Goal: Navigation & Orientation: Find specific page/section

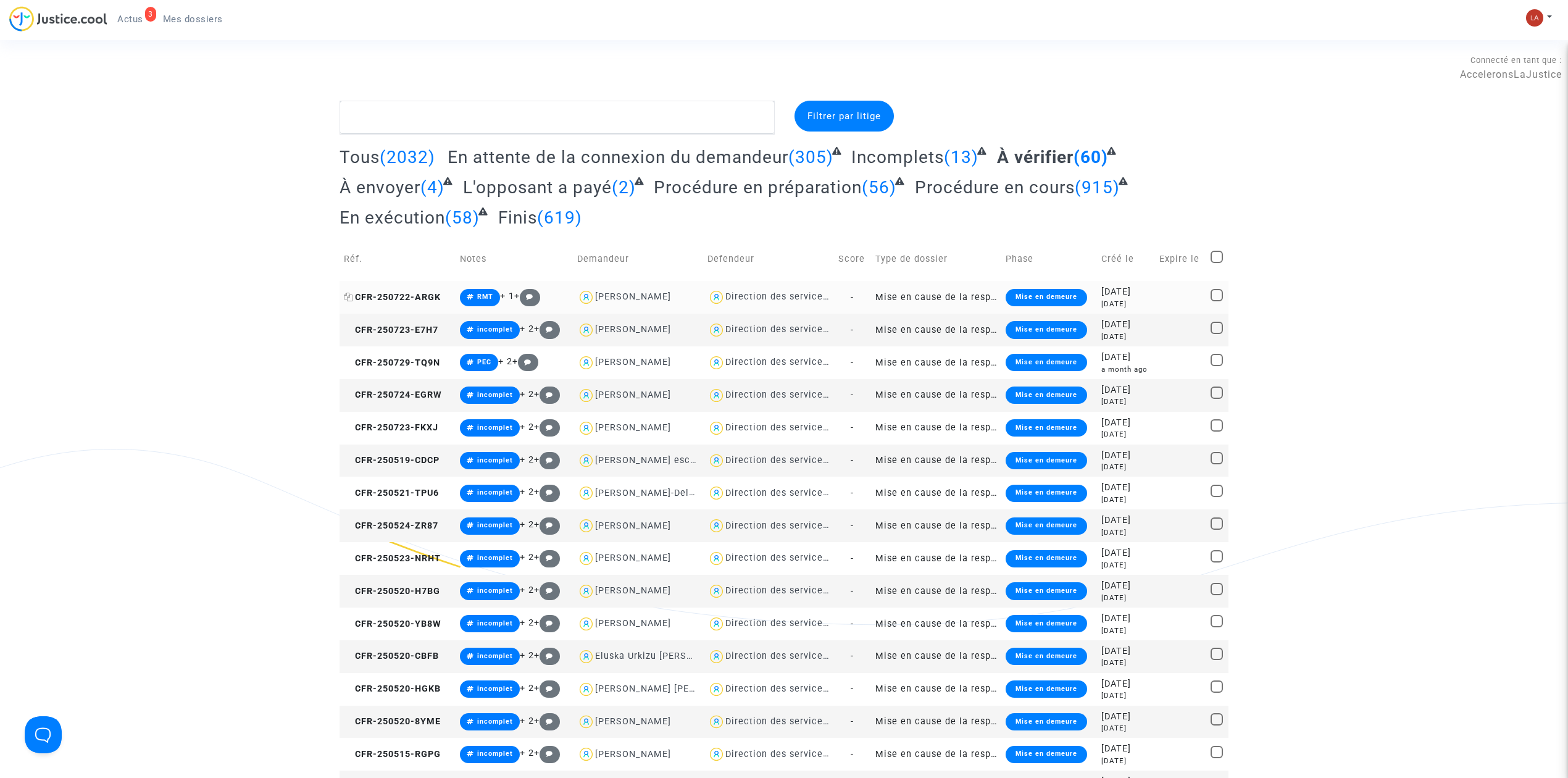
click at [391, 299] on span "CFR-250722-ARGK" at bounding box center [392, 297] width 97 height 11
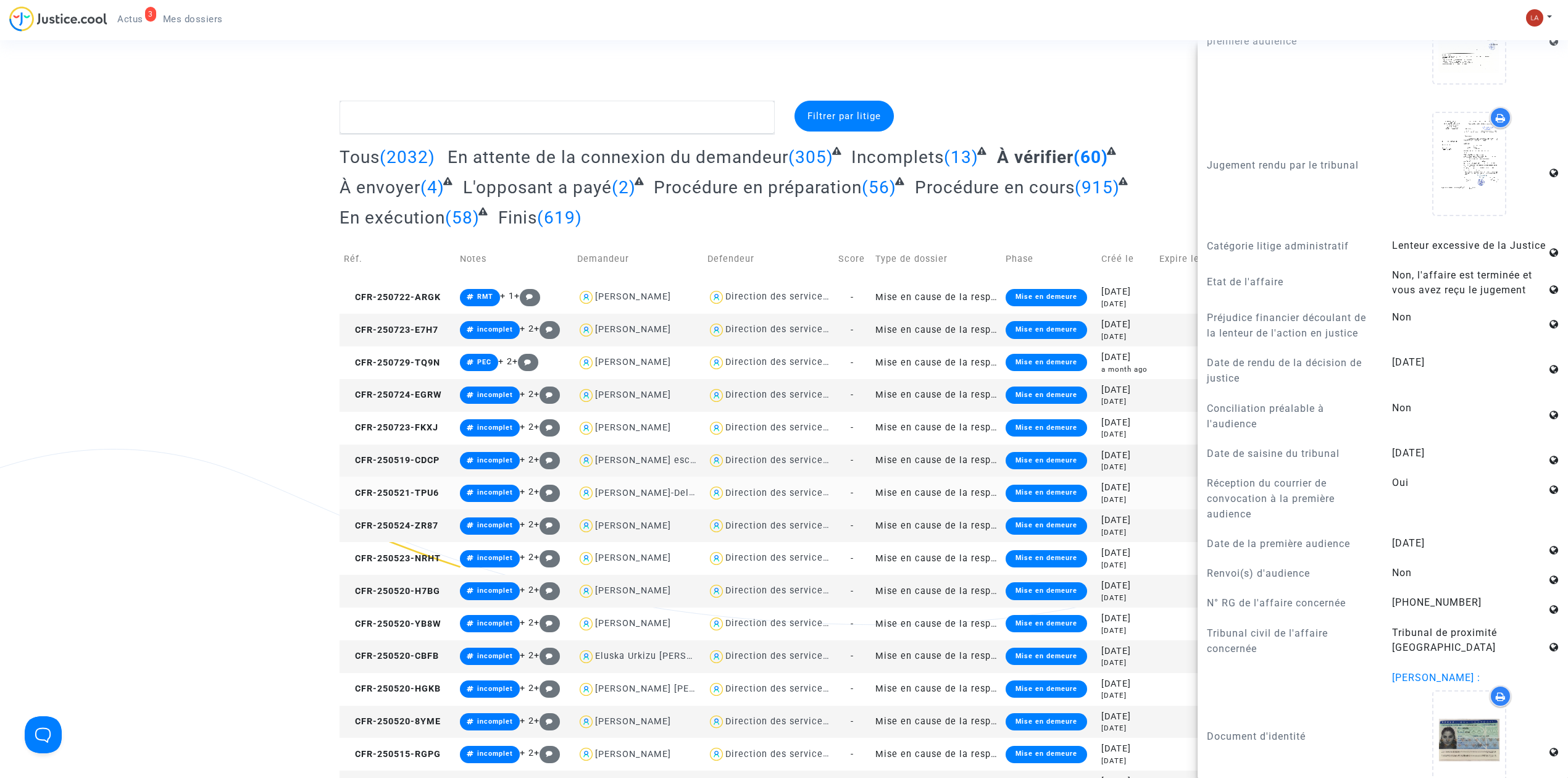
scroll to position [969, 0]
click at [366, 323] on td "CFR-250723-E7H7" at bounding box center [398, 330] width 116 height 33
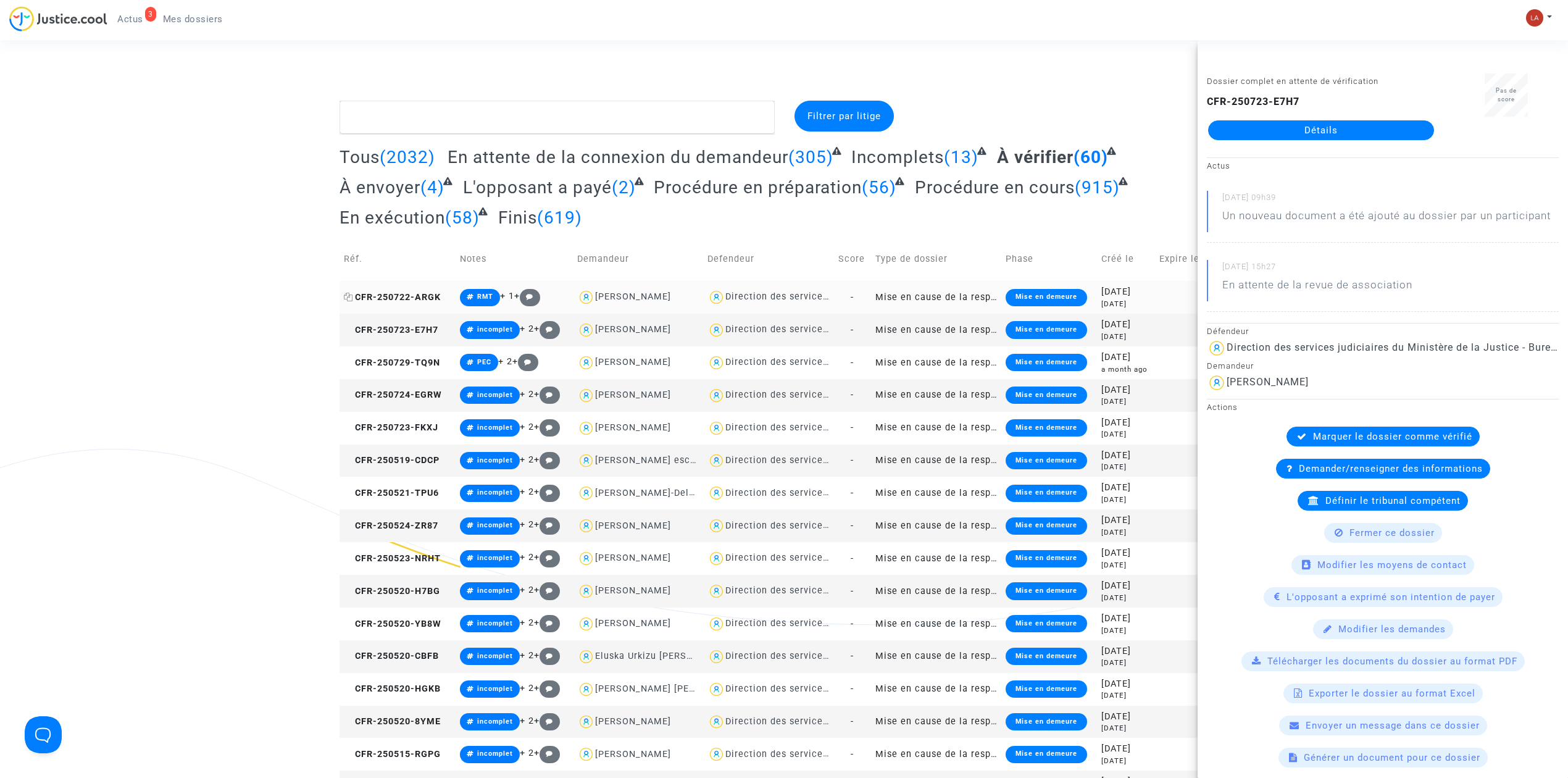
click at [422, 298] on span "CFR-250722-ARGK" at bounding box center [392, 297] width 97 height 11
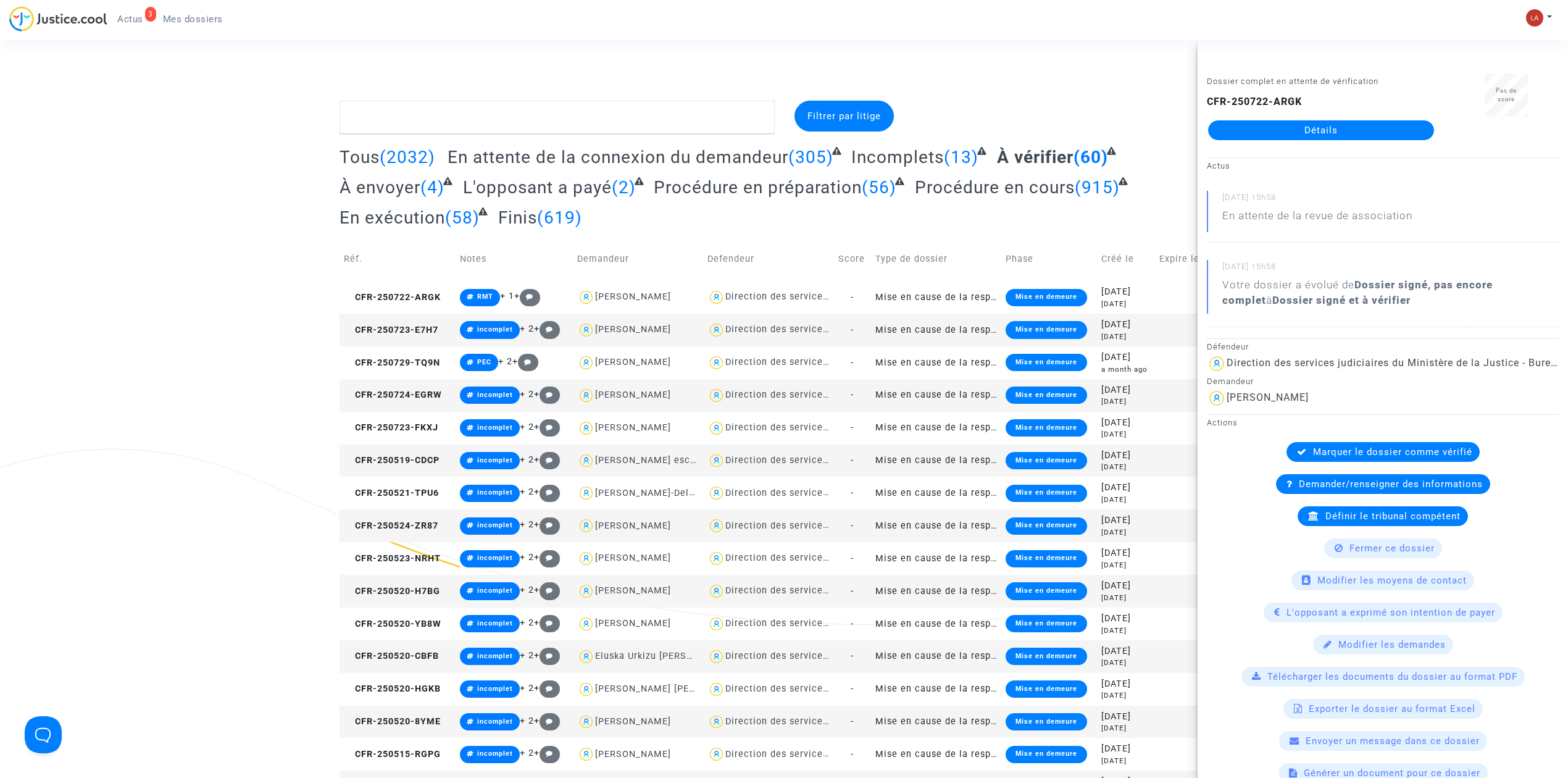
click at [910, 119] on div "Filtrer par litige" at bounding box center [860, 117] width 151 height 33
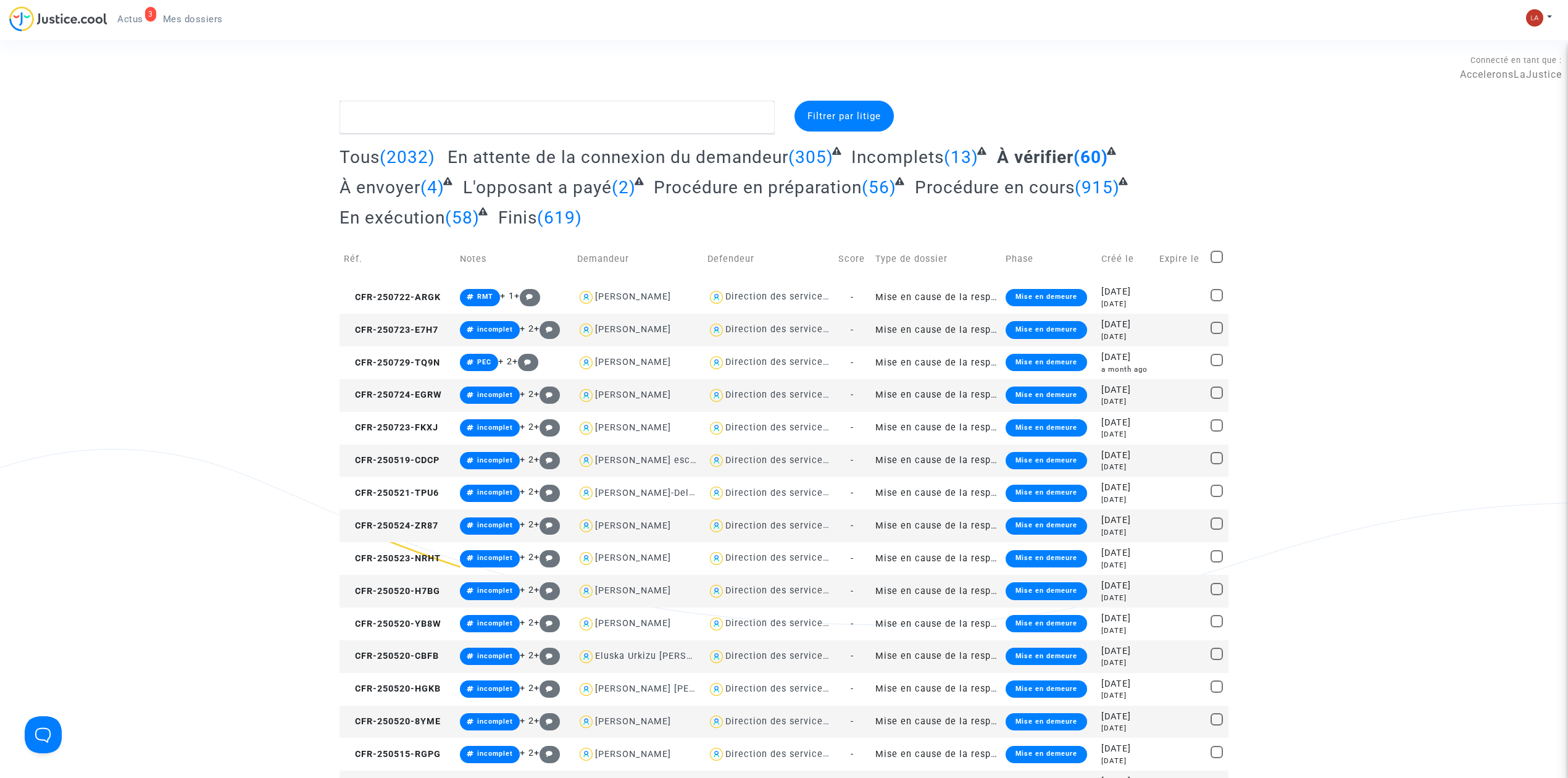
click at [875, 131] on div "Filtrer par litige" at bounding box center [844, 116] width 99 height 31
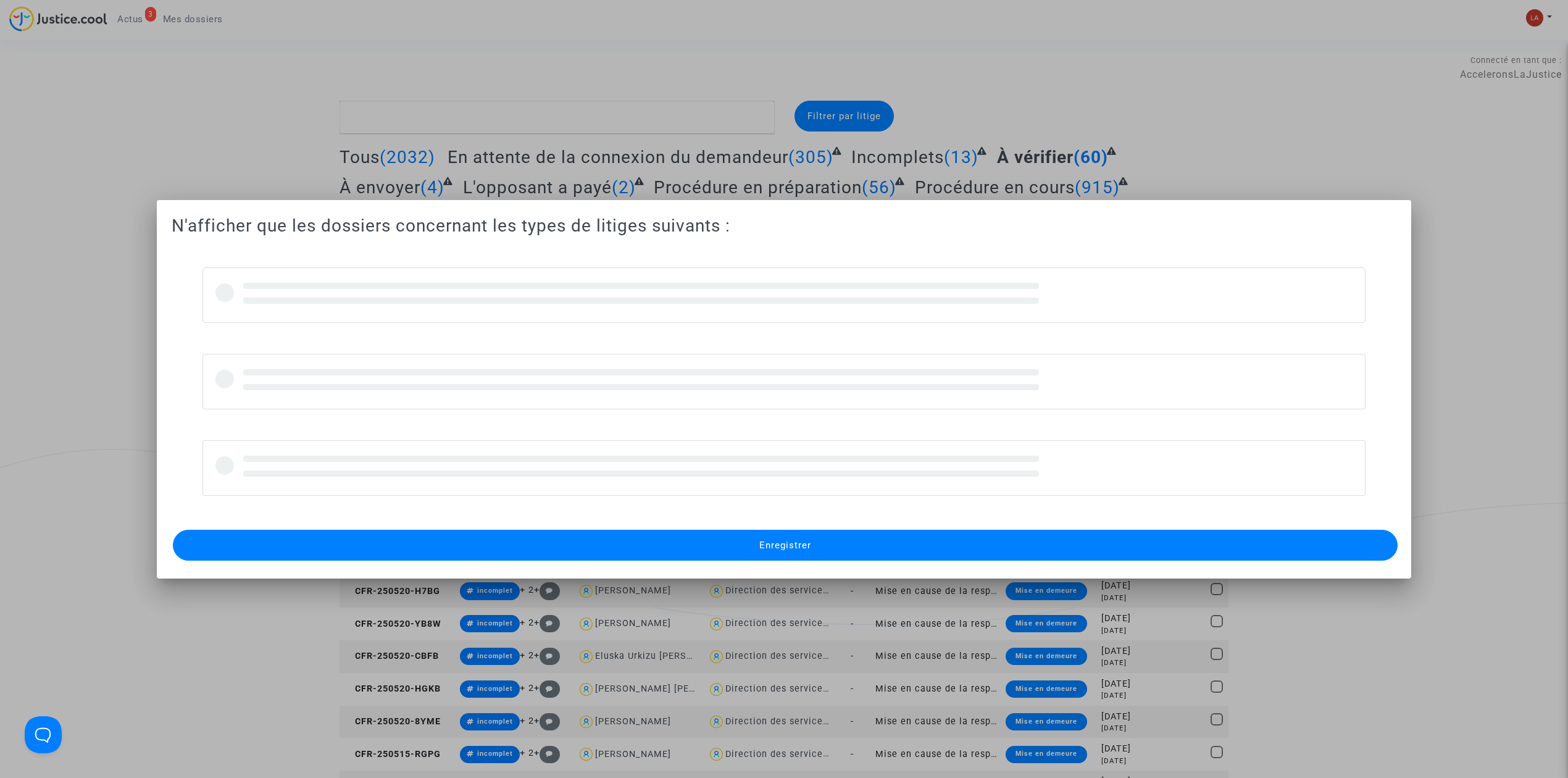
click at [980, 70] on div at bounding box center [784, 389] width 1568 height 778
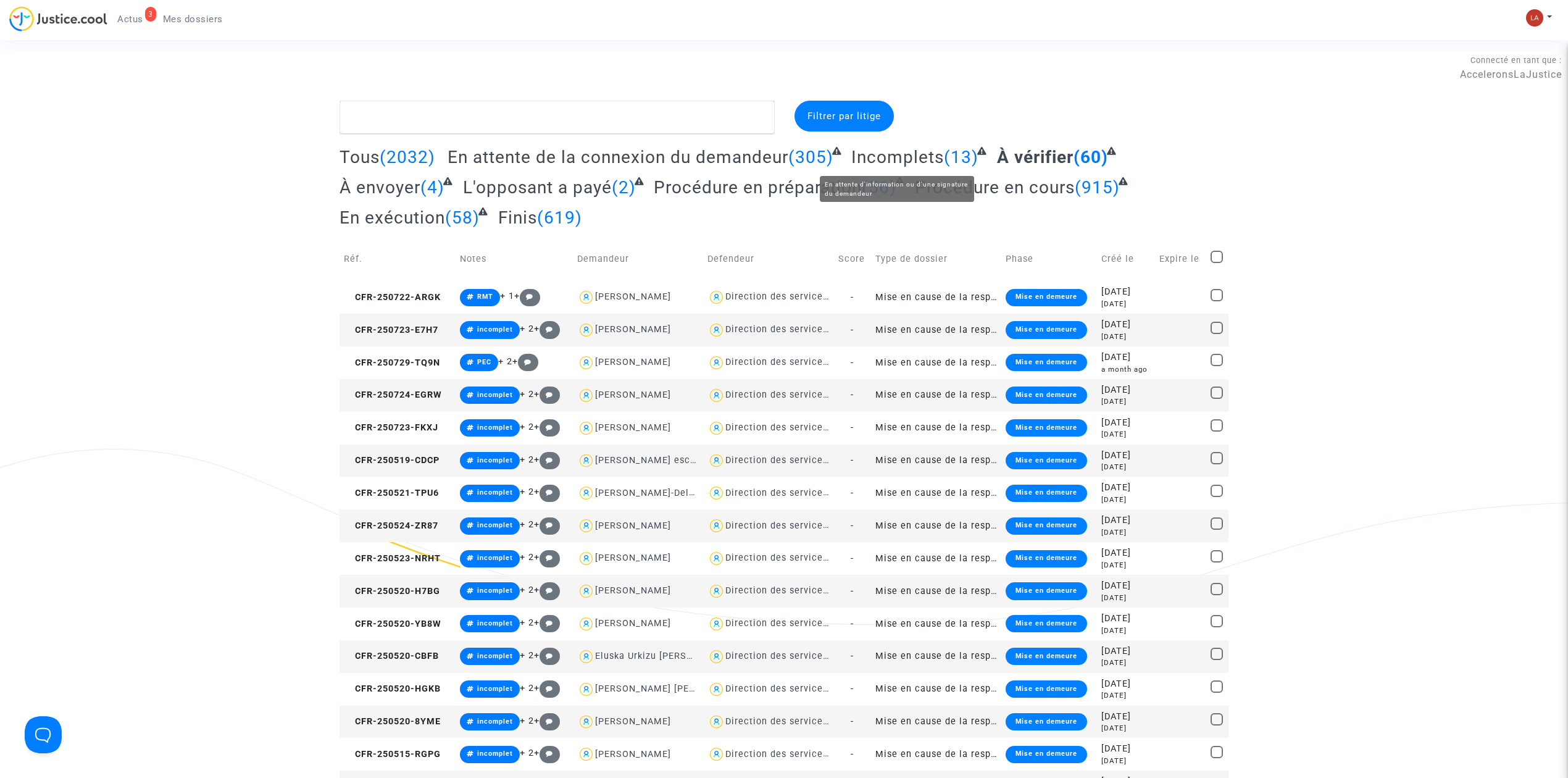
click at [907, 152] on span "Incomplets" at bounding box center [898, 157] width 93 height 21
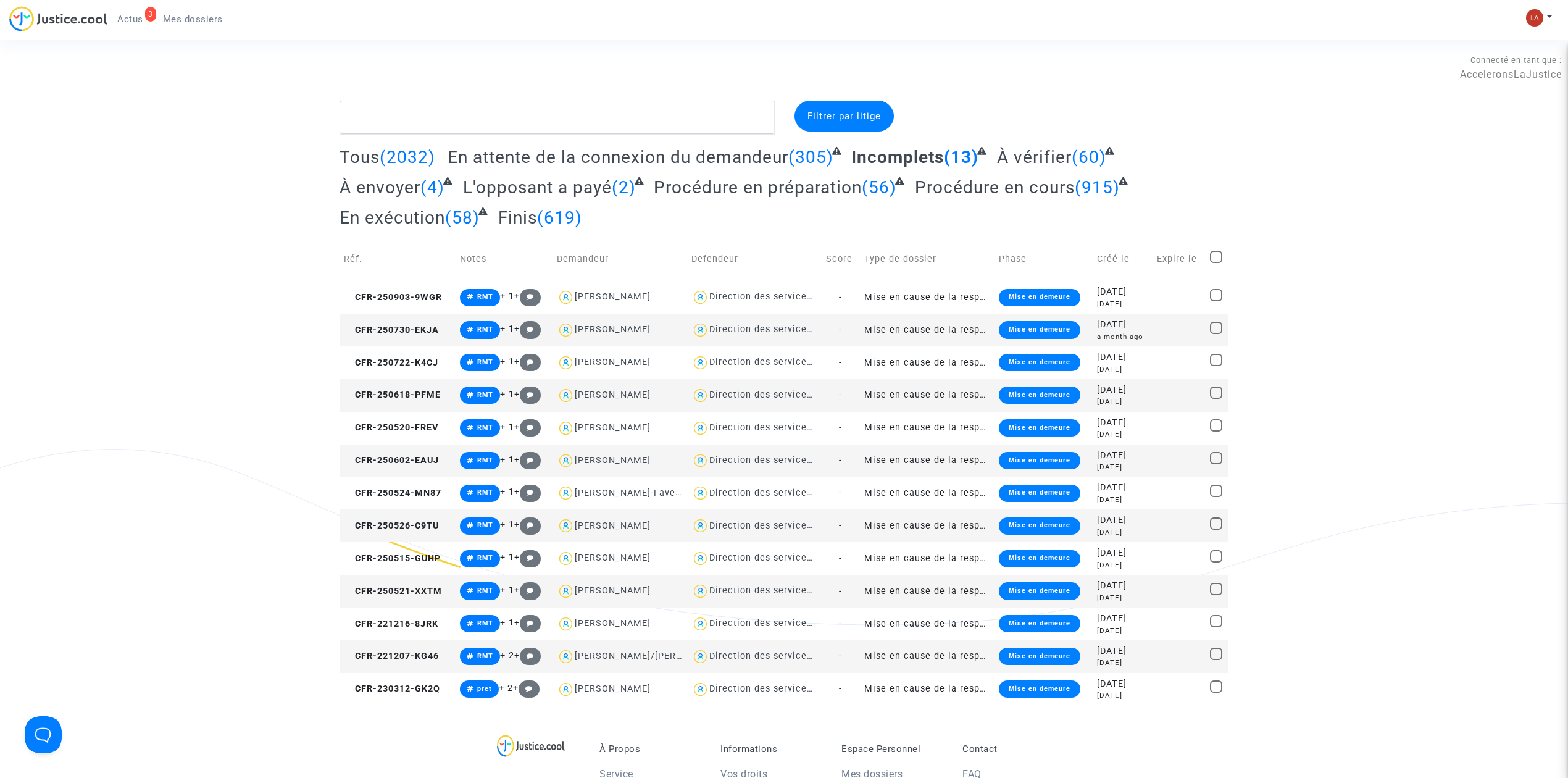
click at [406, 299] on span "CFR-250903-9WGR" at bounding box center [393, 297] width 98 height 11
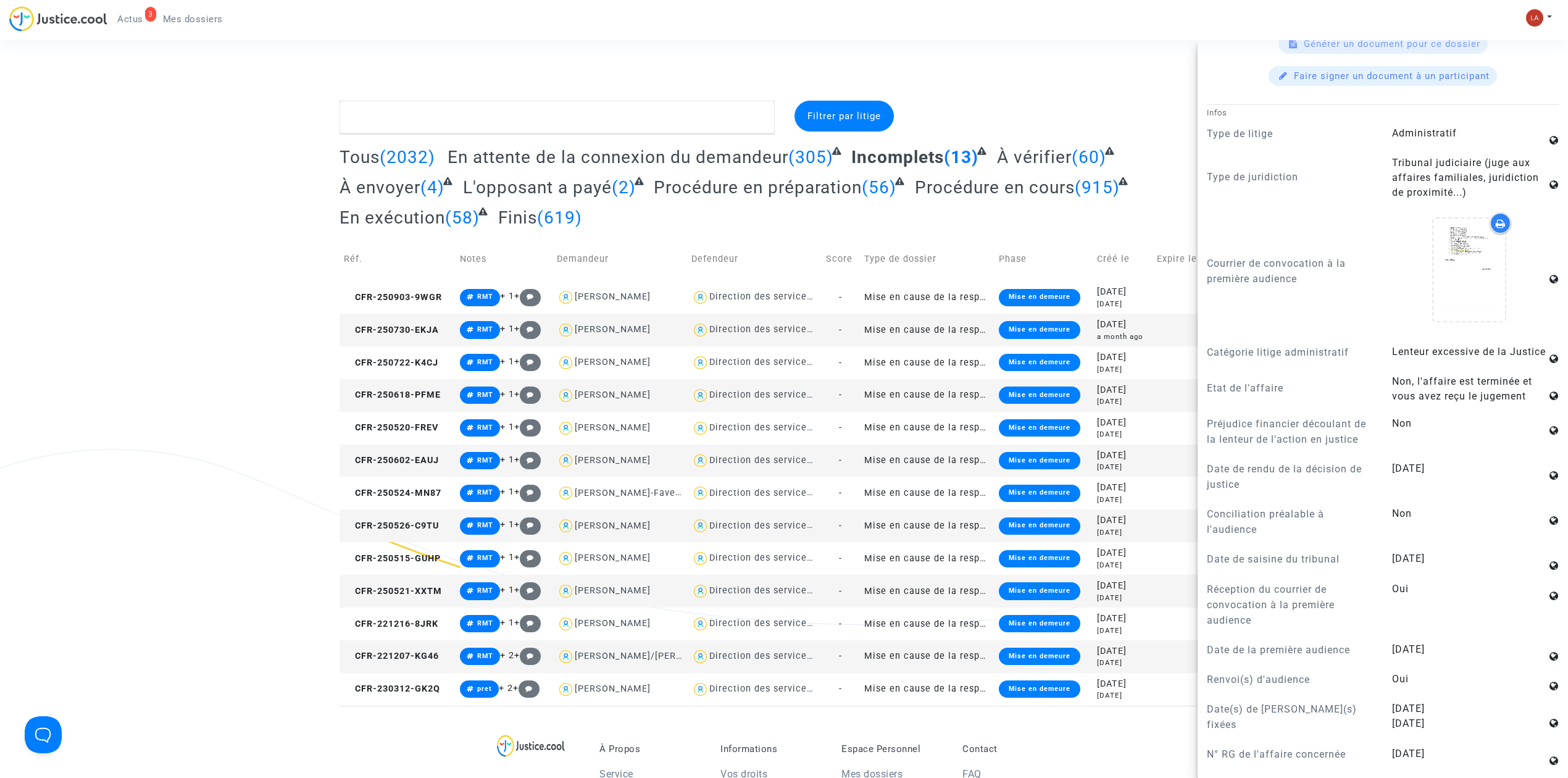
scroll to position [950, 0]
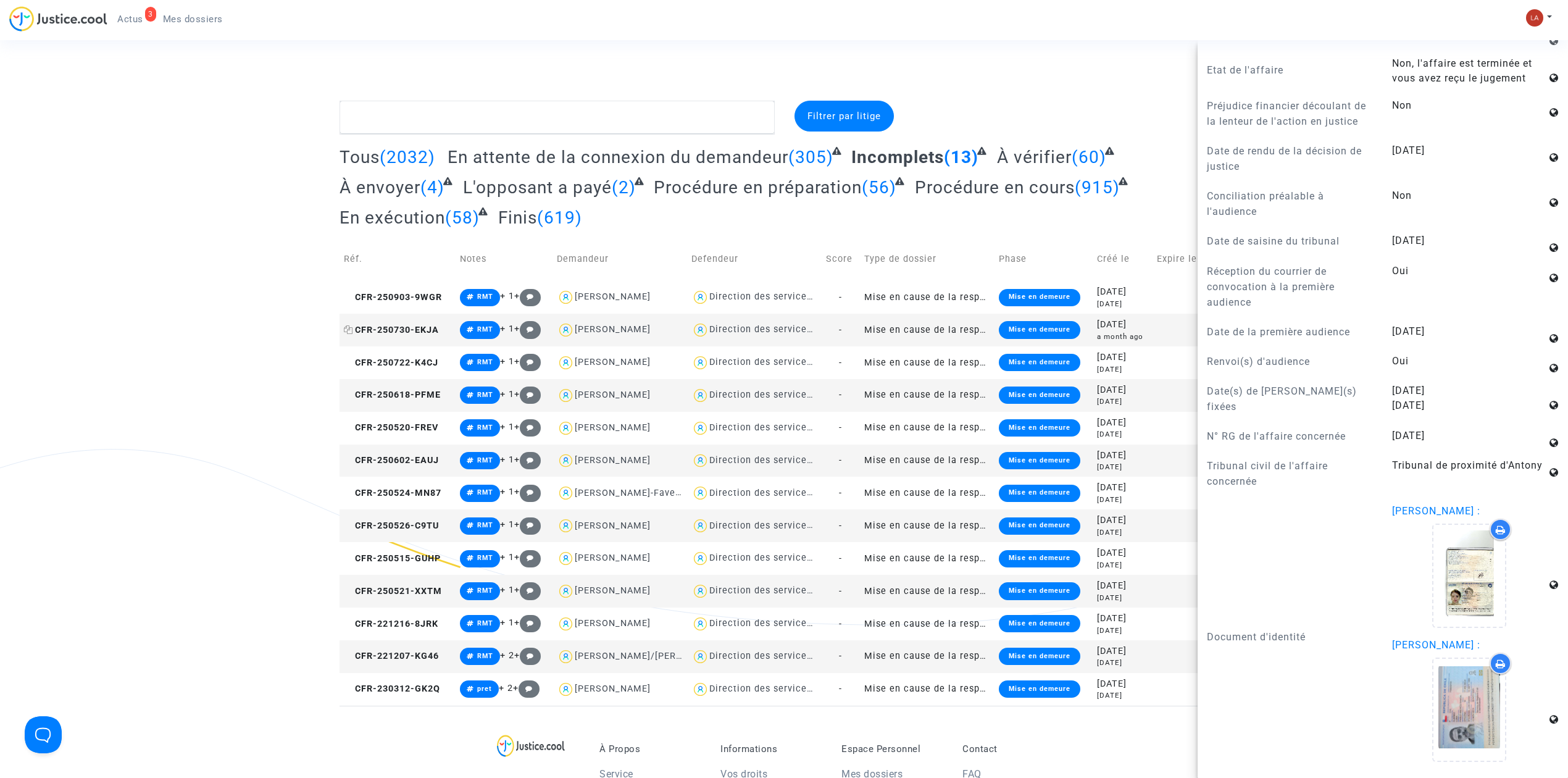
click at [390, 330] on span "CFR-250730-EKJA" at bounding box center [391, 330] width 95 height 11
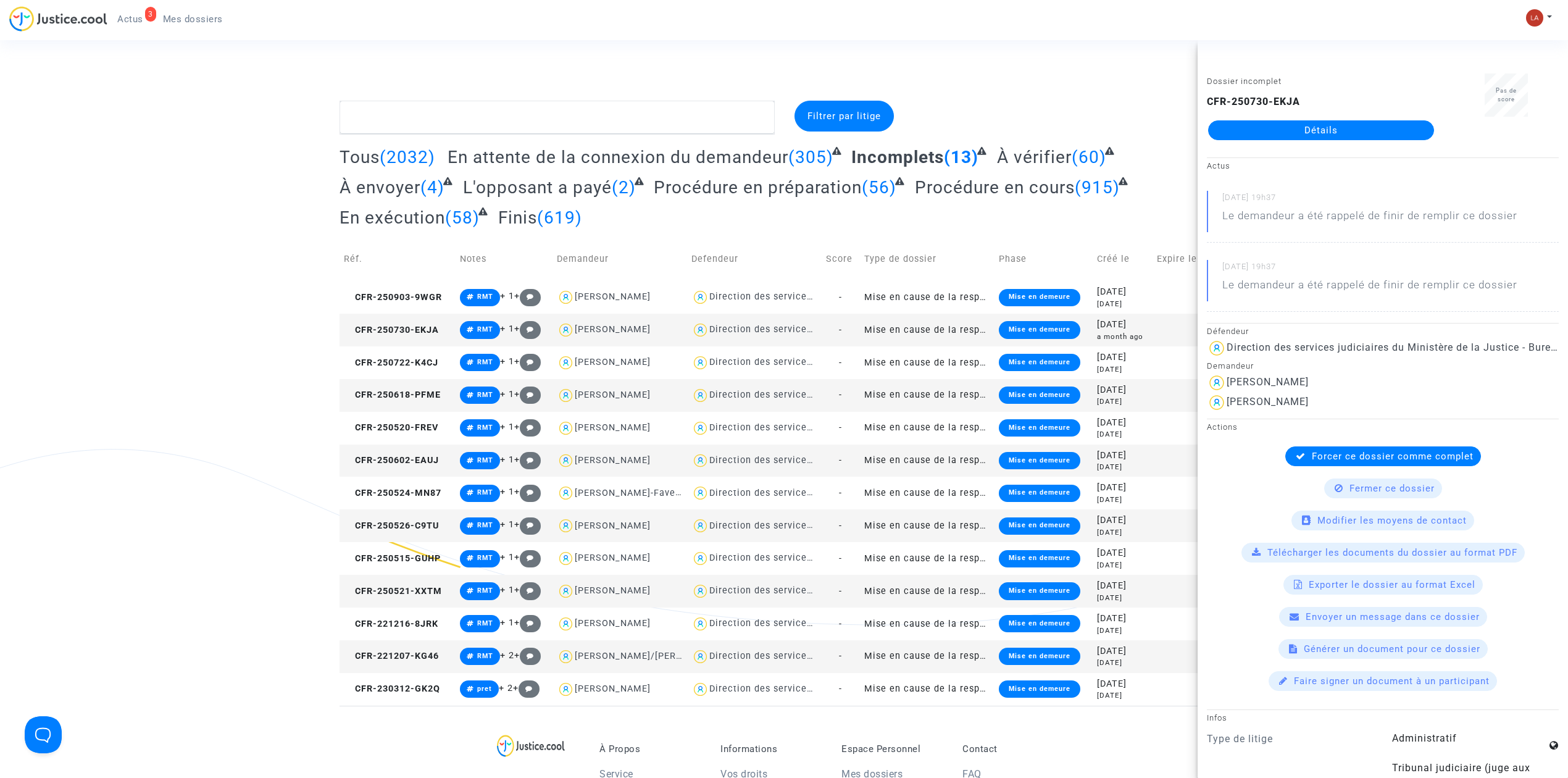
scroll to position [777, 0]
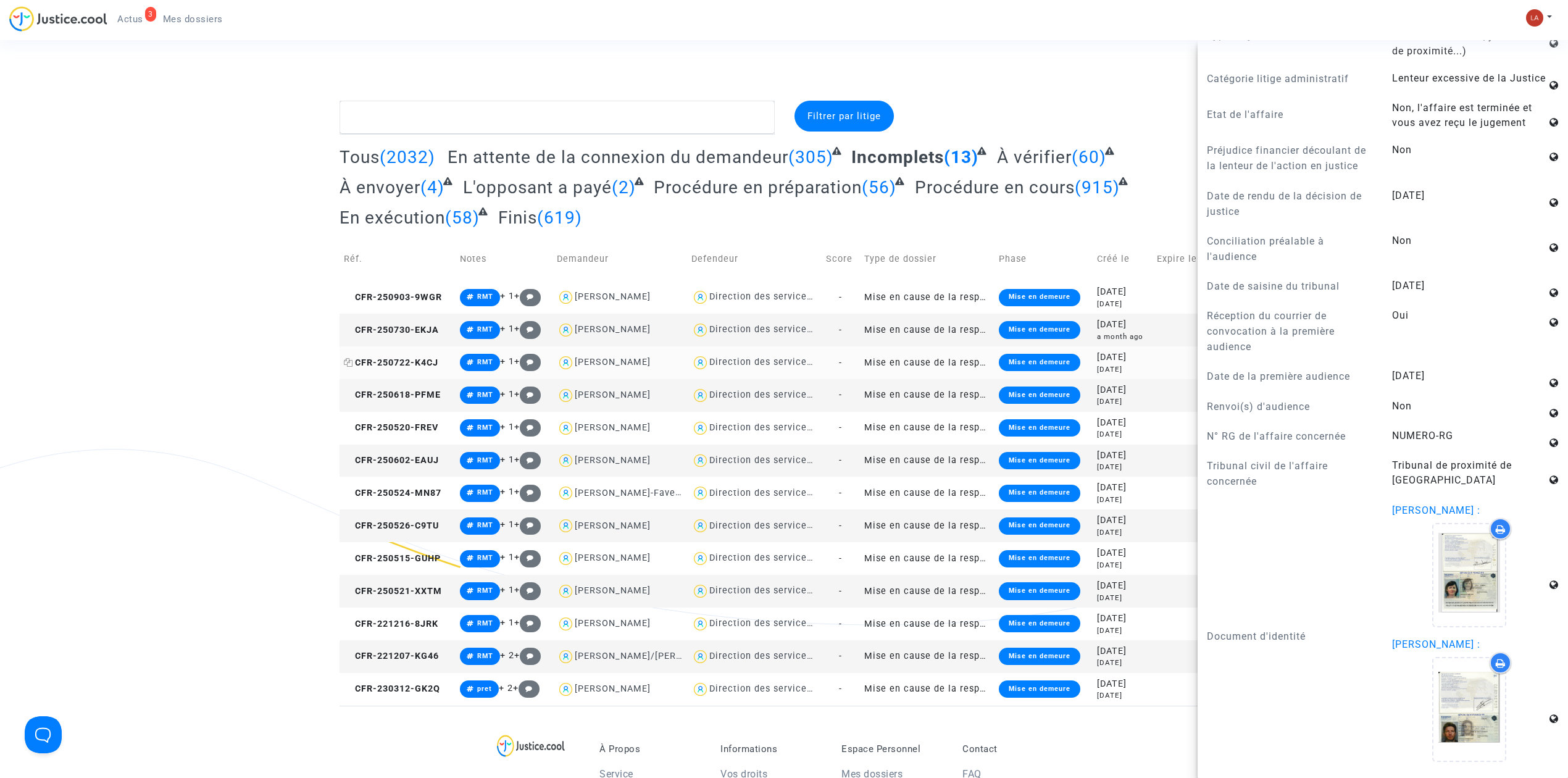
click at [405, 364] on span "CFR-250722-K4CJ" at bounding box center [391, 363] width 94 height 11
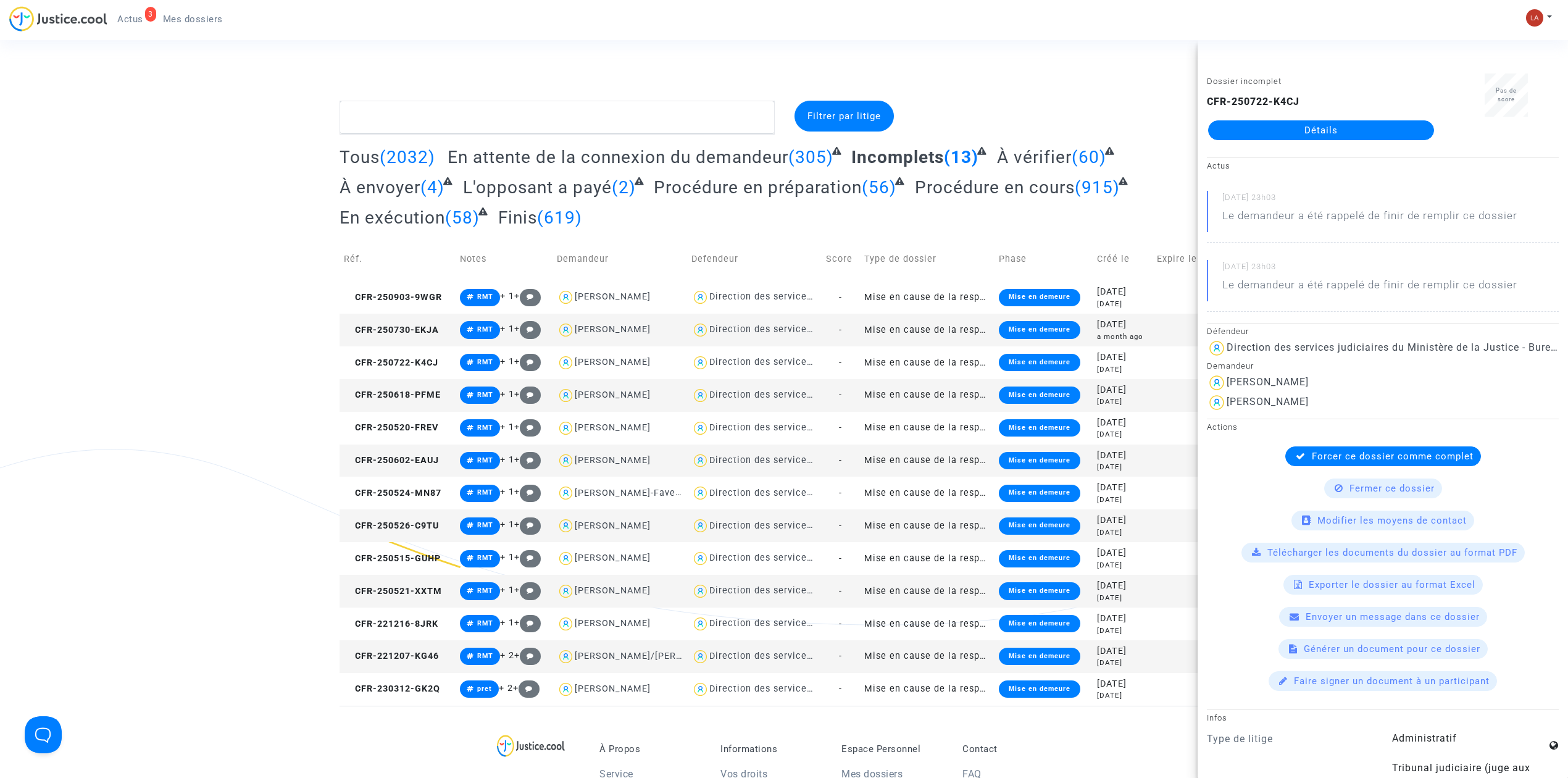
scroll to position [807, 0]
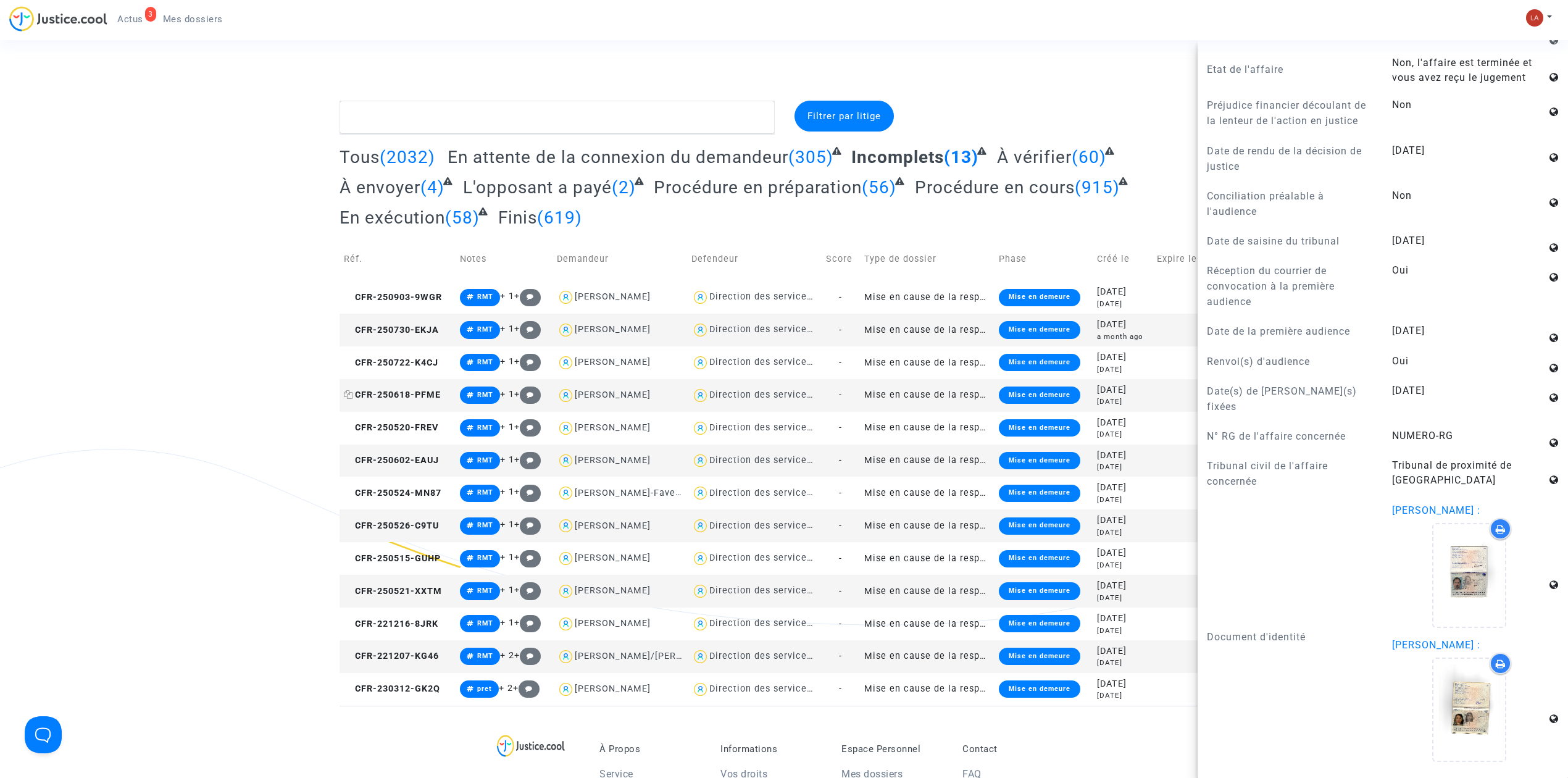
click at [411, 390] on span "CFR-250618-PFME" at bounding box center [392, 395] width 97 height 11
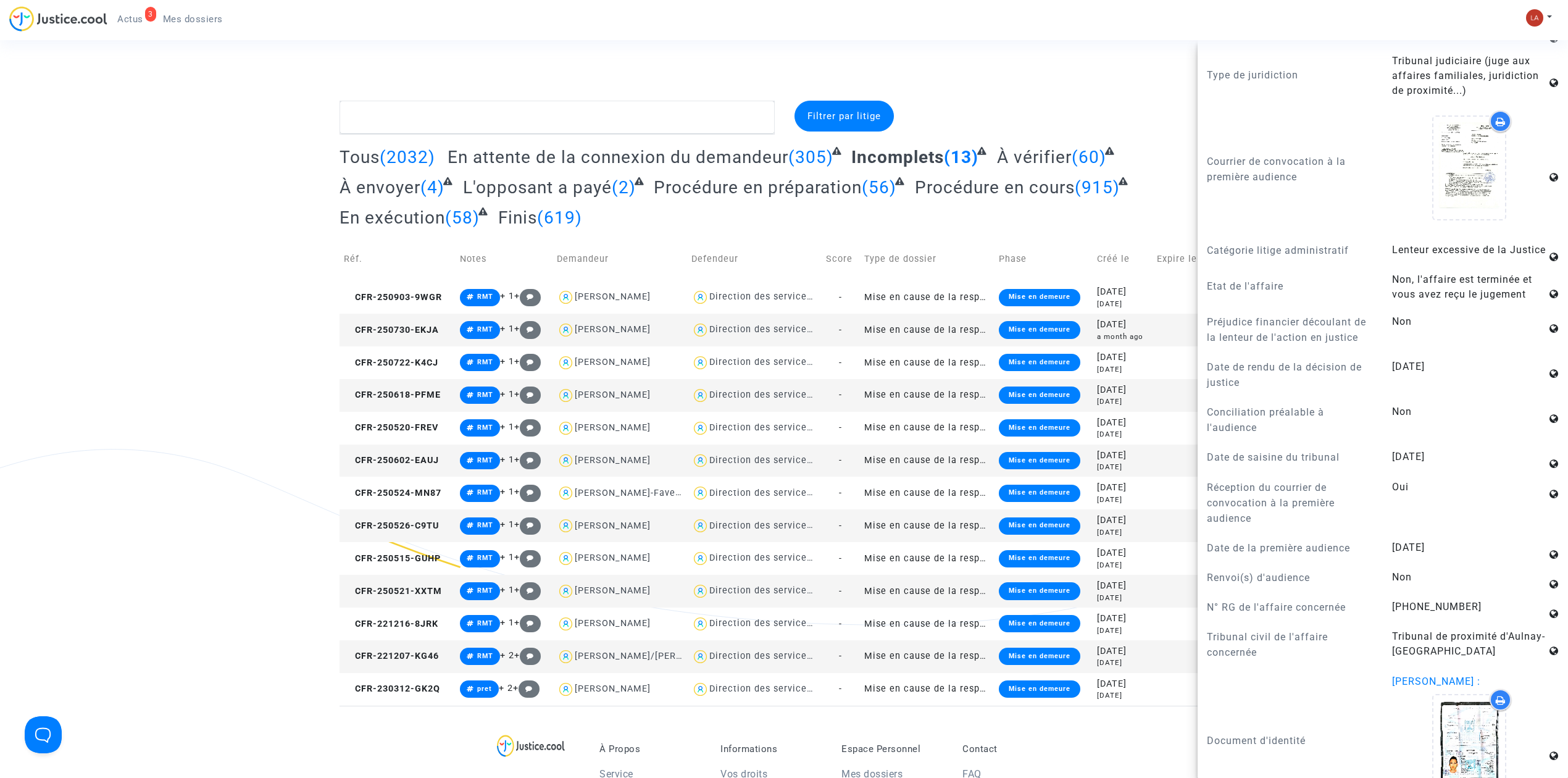
scroll to position [755, 0]
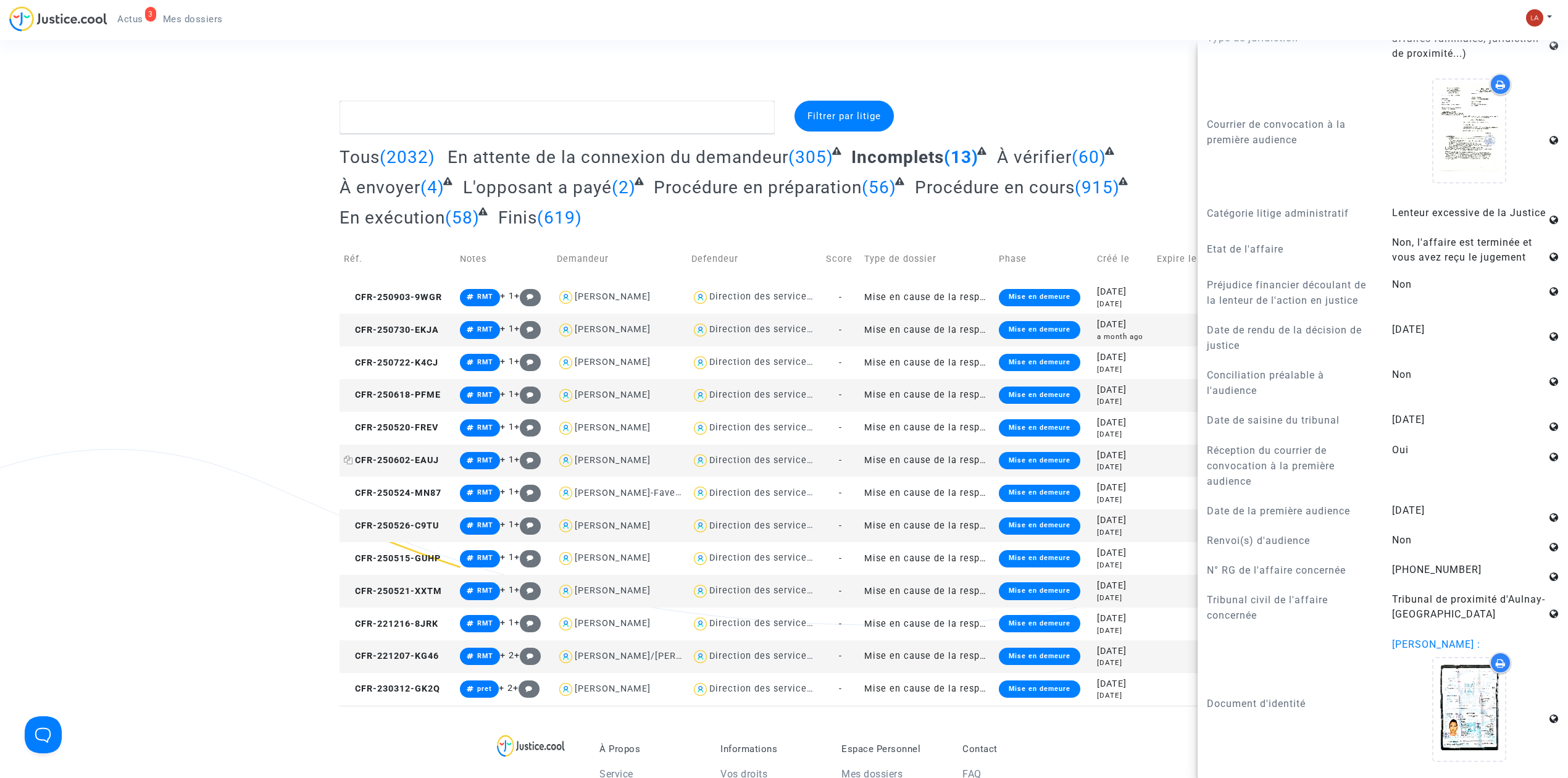
click at [411, 462] on span "CFR-250602-EAUJ" at bounding box center [391, 460] width 95 height 11
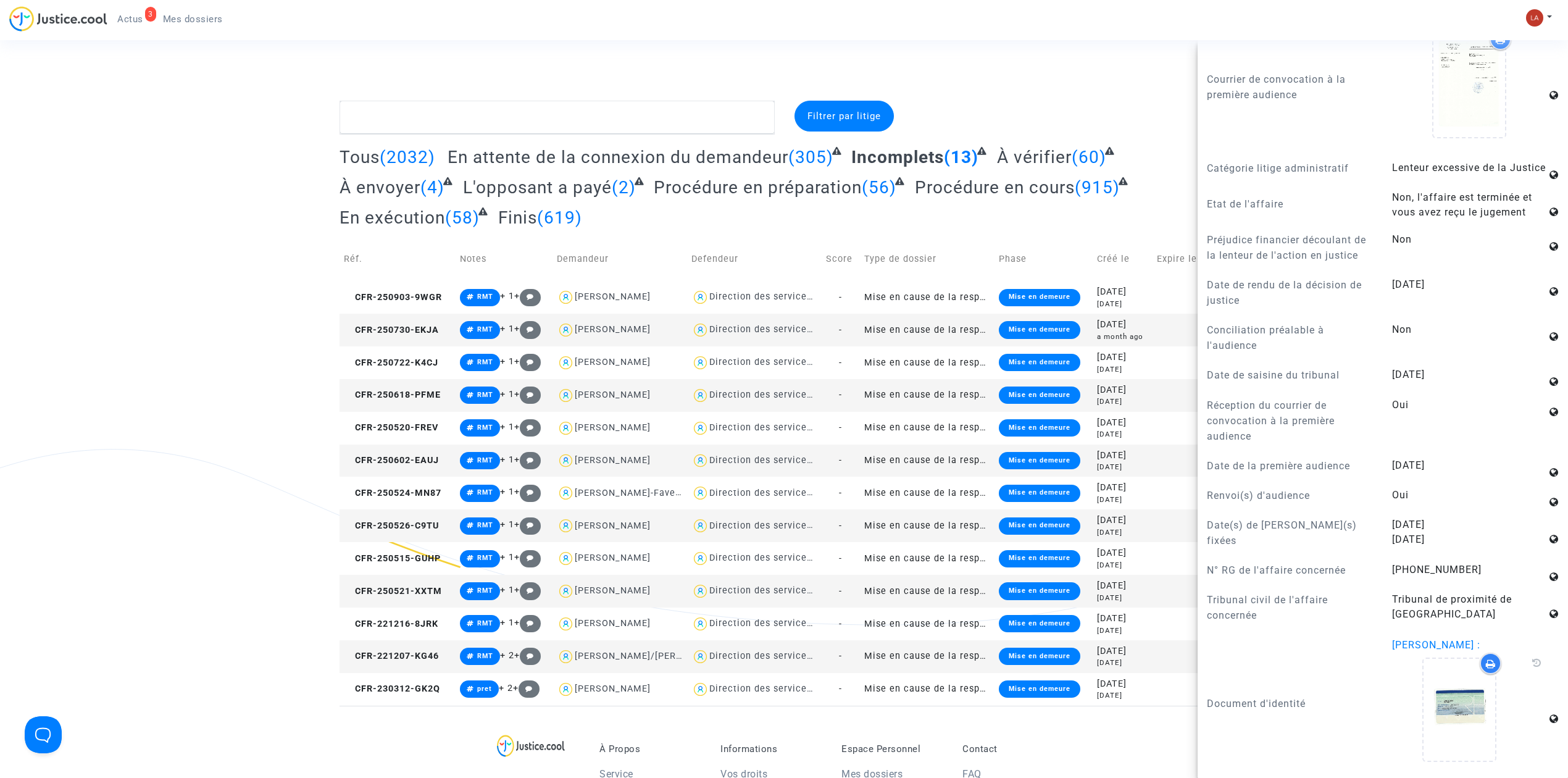
scroll to position [797, 0]
click at [124, 18] on span "Actus" at bounding box center [130, 19] width 26 height 11
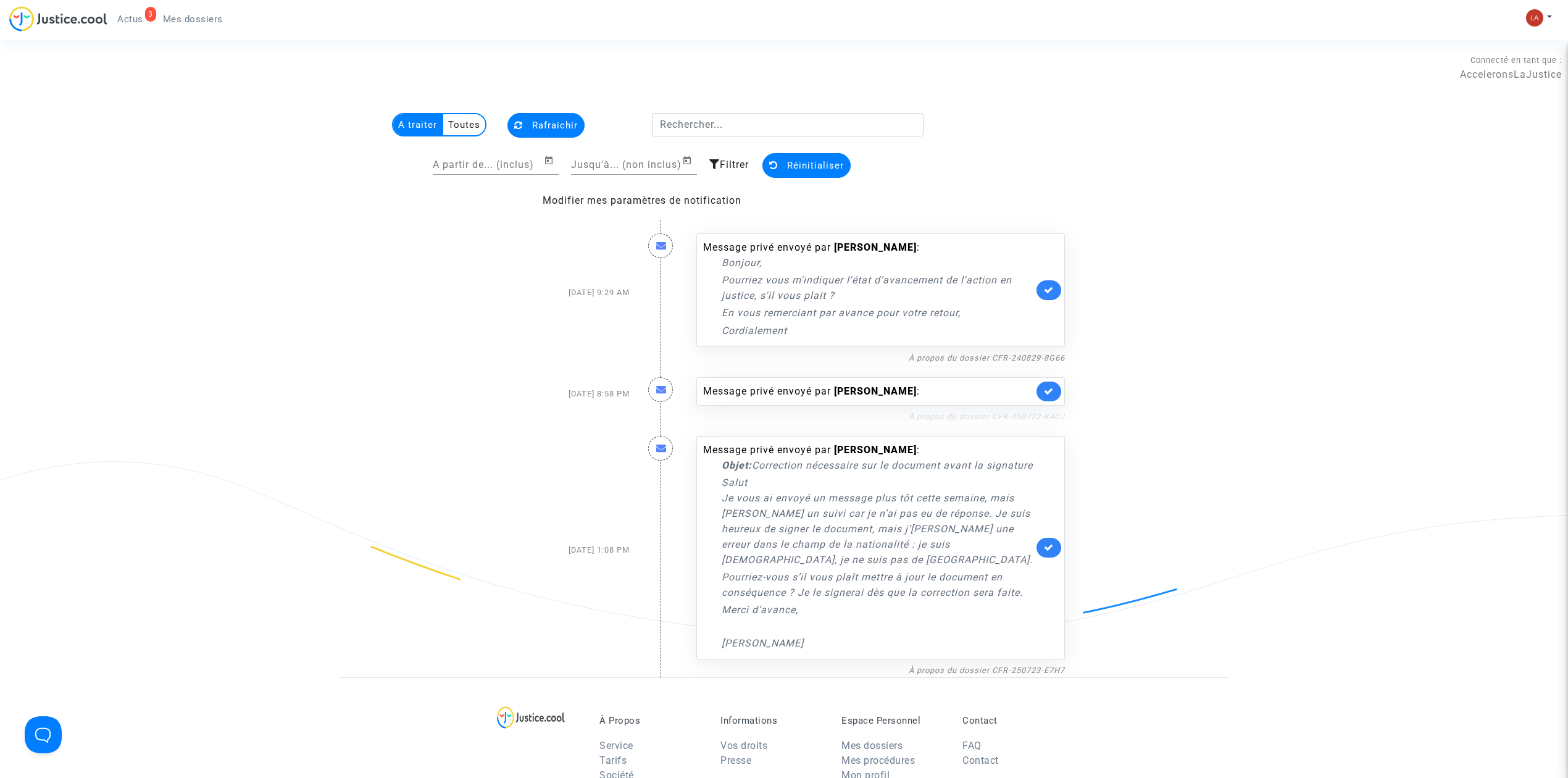
click at [1000, 416] on link "À propos du dossier CFR-250722-K4CJ" at bounding box center [987, 417] width 156 height 9
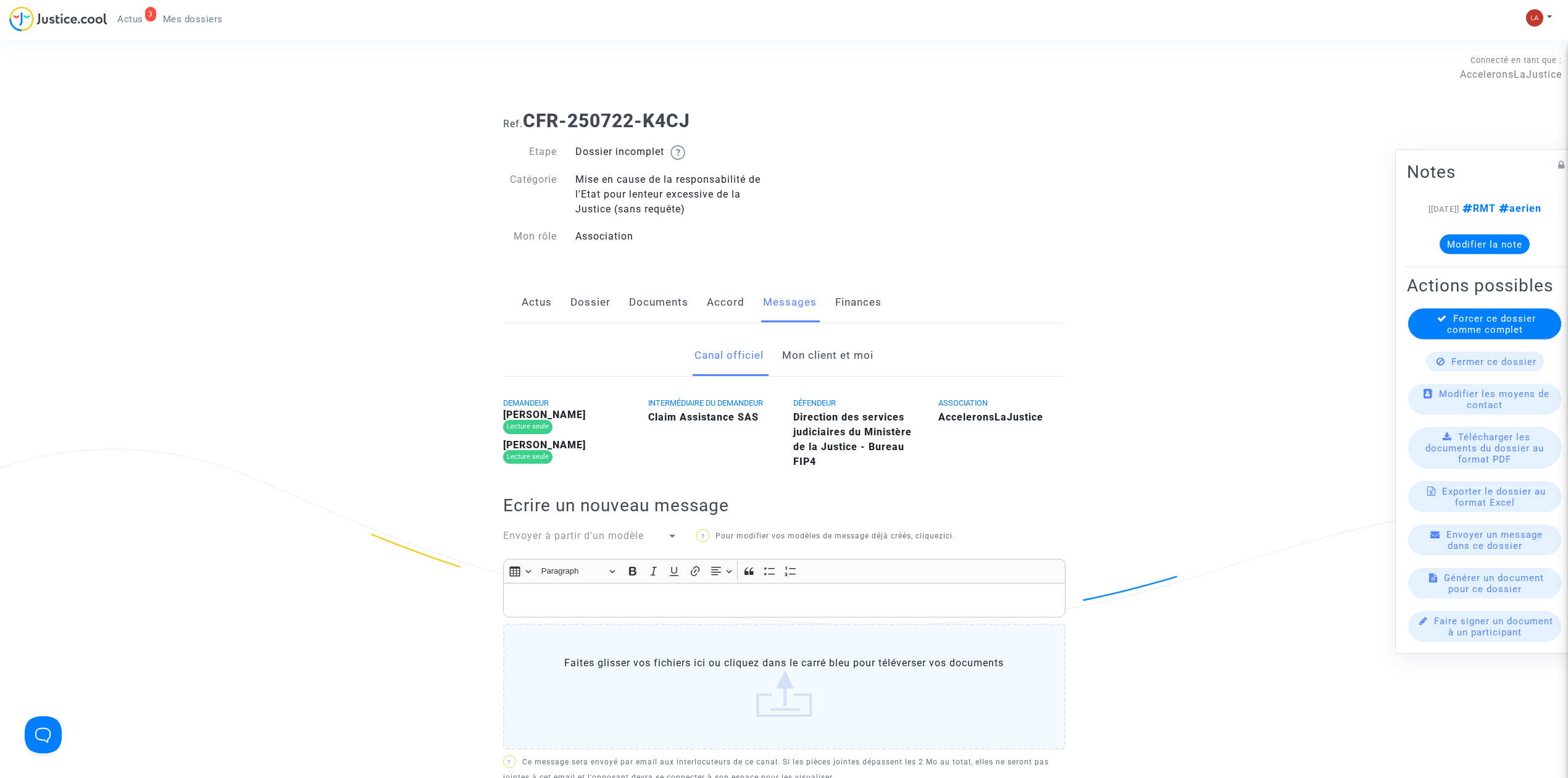
click at [796, 357] on link "Mon client et moi" at bounding box center [828, 355] width 91 height 41
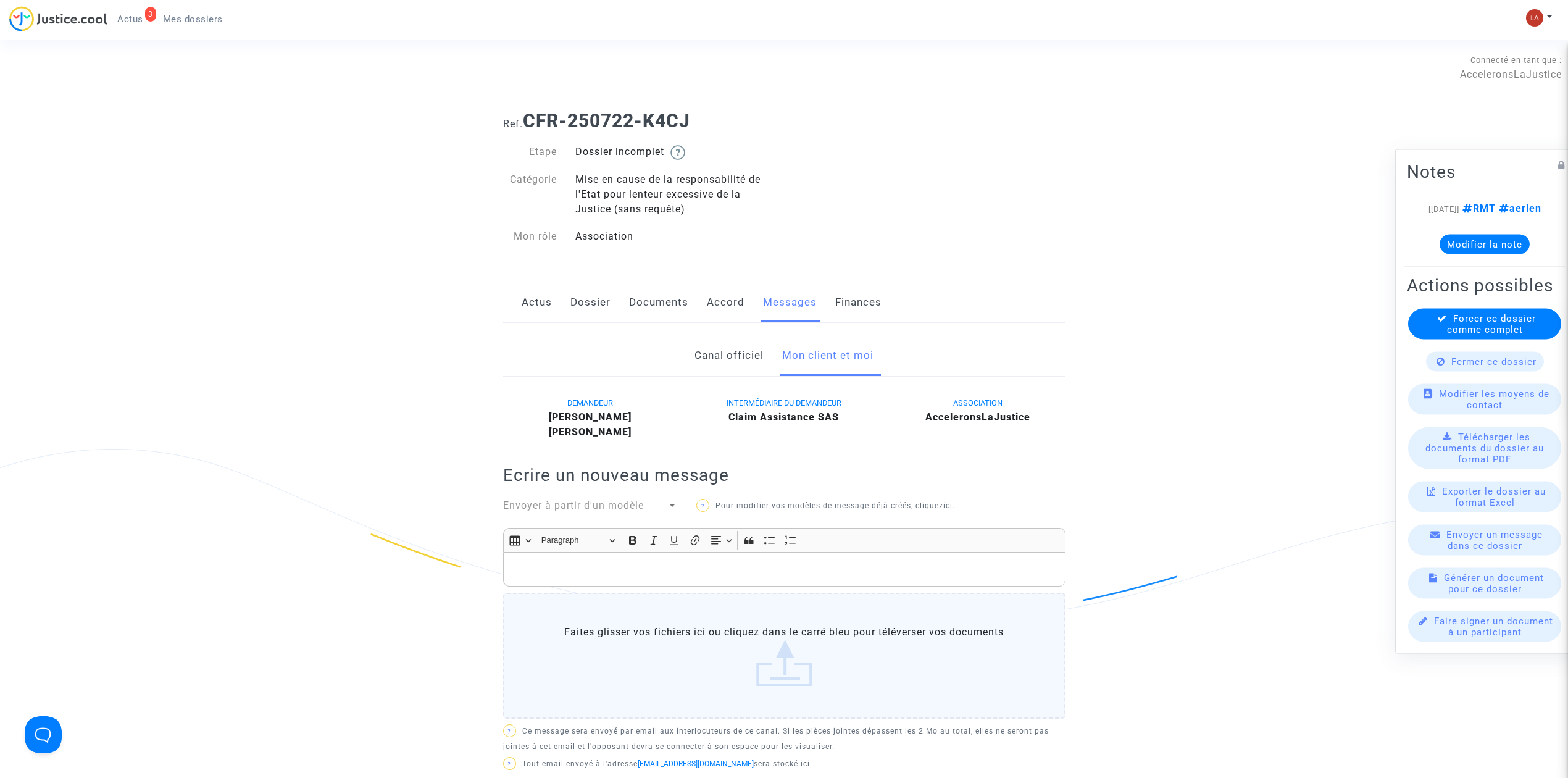
click at [663, 321] on link "Documents" at bounding box center [658, 302] width 59 height 41
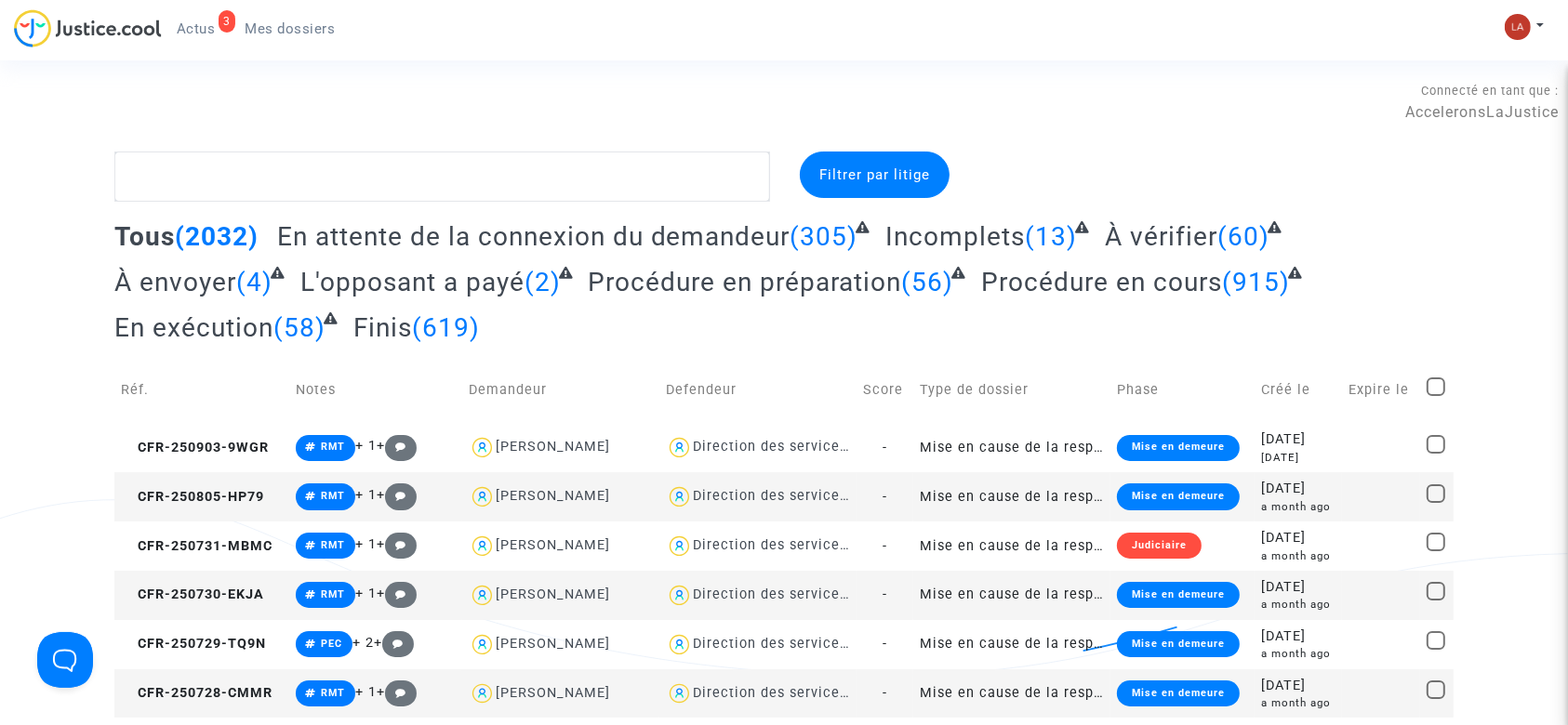
click at [207, 2] on nav "3 Actus Mes dossiers Mon profil Changer de compte Paramètres Déconnexion" at bounding box center [784, 30] width 1568 height 60
click at [193, 35] on span "Actus" at bounding box center [196, 29] width 39 height 17
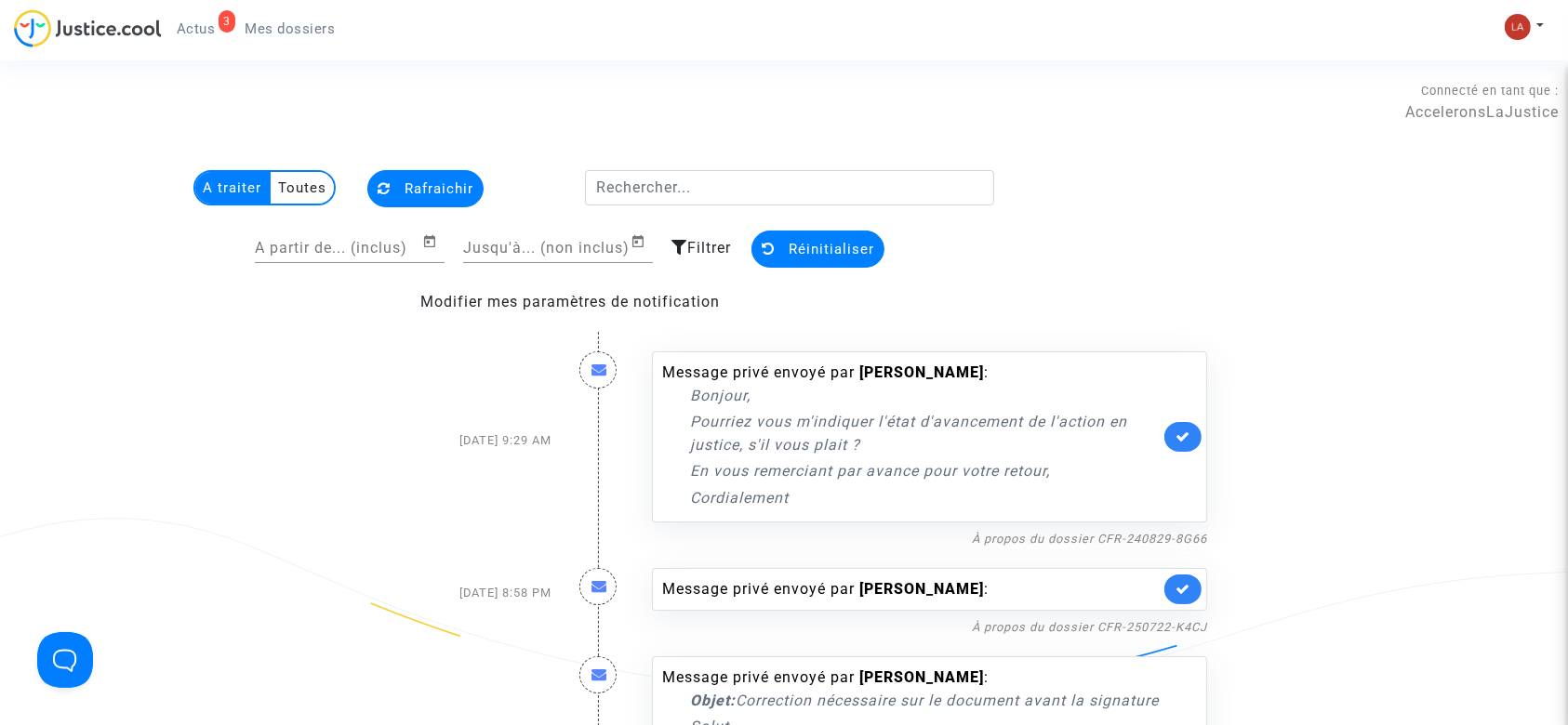
click at [1546, 15] on div "Mon profil Changer de compte Paramètres Déconnexion" at bounding box center [1528, 36] width 50 height 46
click at [1528, 22] on img at bounding box center [1518, 27] width 26 height 26
click at [1446, 83] on link "Changer de compte" at bounding box center [1449, 96] width 187 height 30
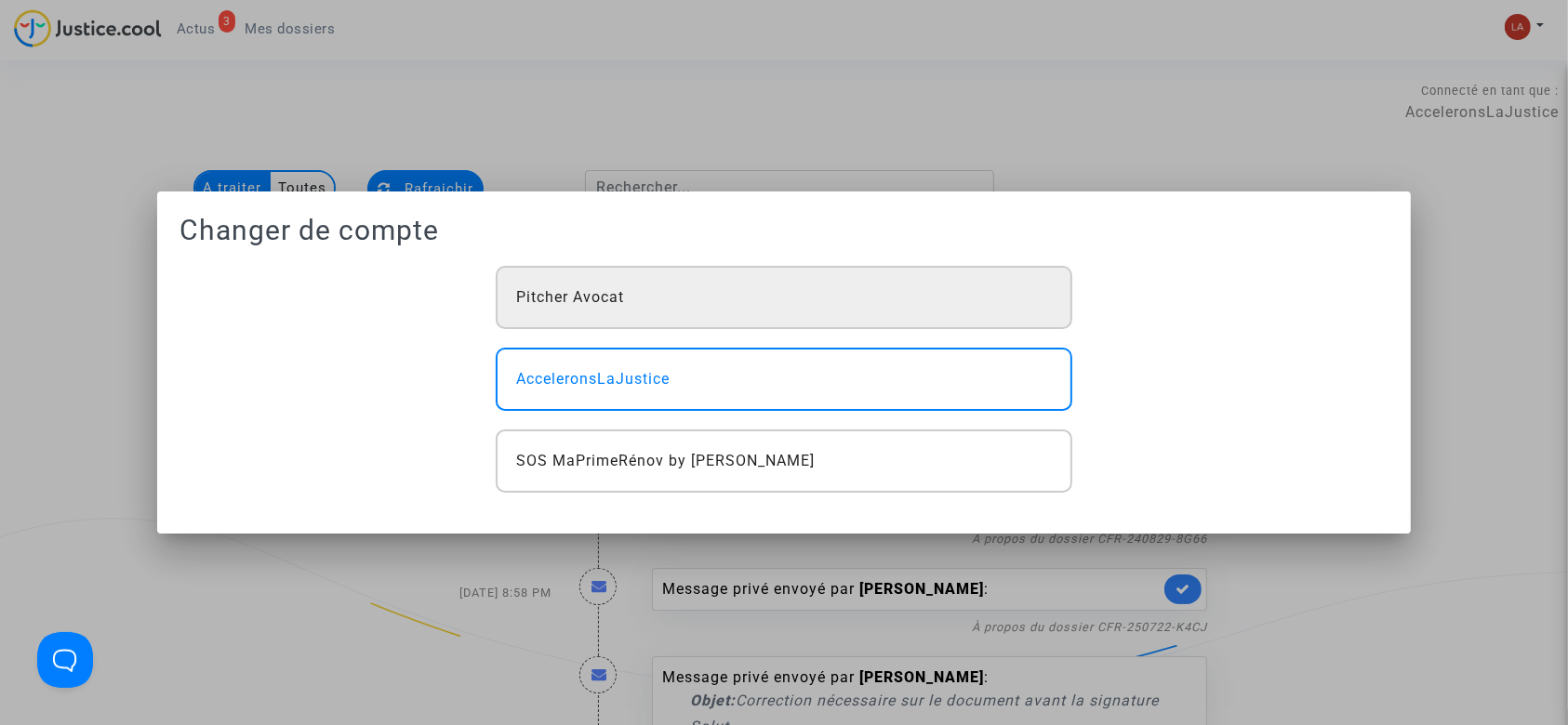
click at [807, 274] on div "Pitcher Avocat" at bounding box center [784, 297] width 576 height 63
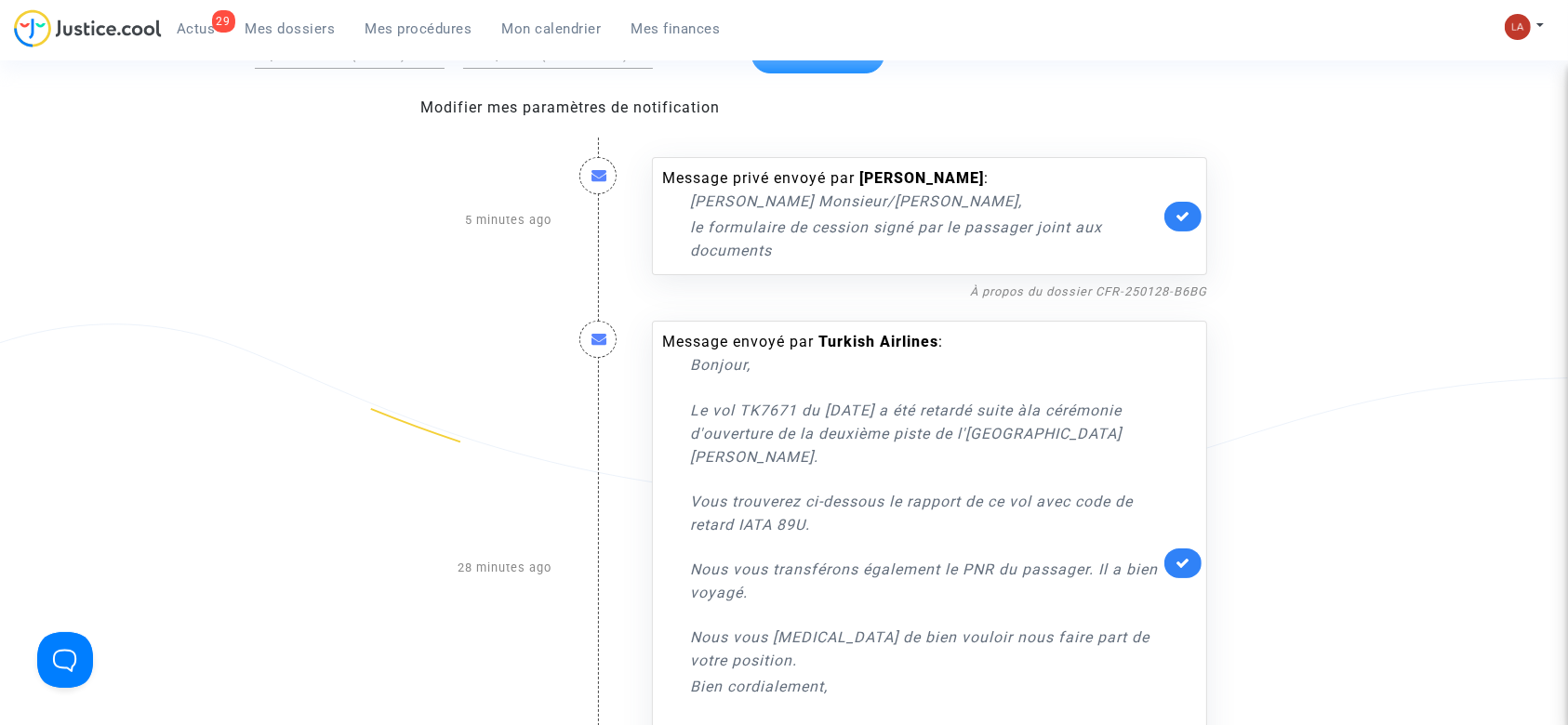
scroll to position [193, 0]
click at [1011, 292] on link "À propos du dossier CFR-250128-B6BG" at bounding box center [1089, 292] width 237 height 14
